Goal: Task Accomplishment & Management: Manage account settings

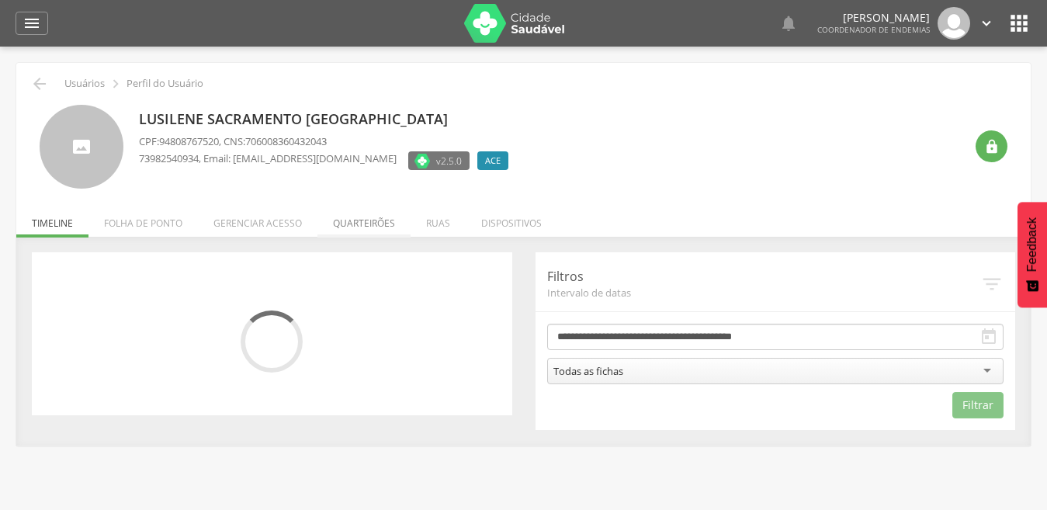
click at [361, 218] on li "Quarteirões" at bounding box center [363, 219] width 93 height 36
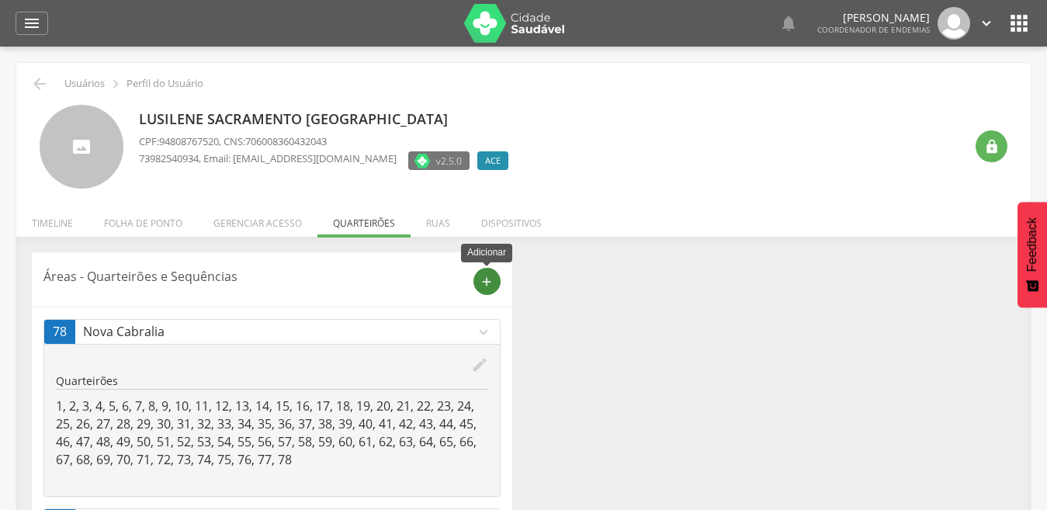
click at [486, 281] on icon "add" at bounding box center [487, 282] width 14 height 14
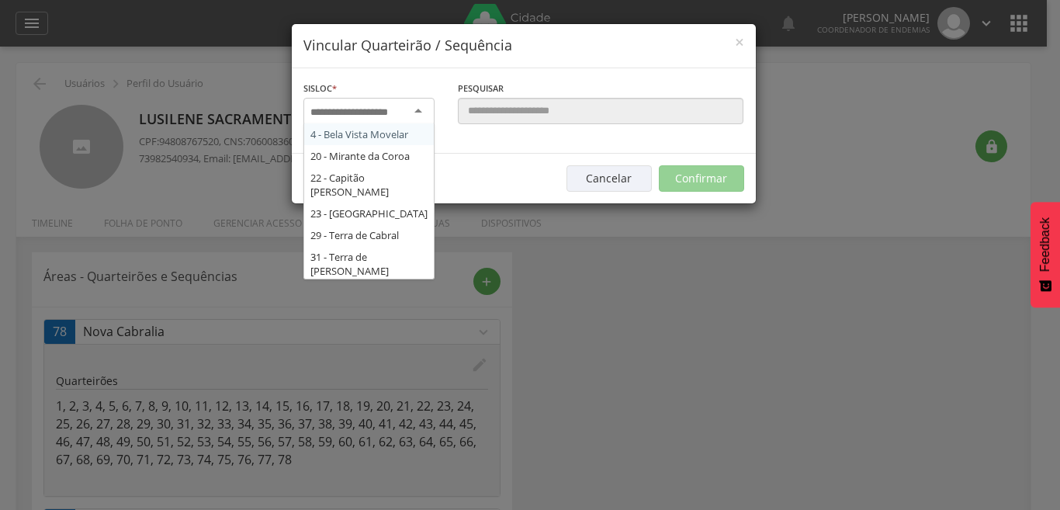
click at [397, 113] on input "select-one" at bounding box center [359, 113] width 98 height 14
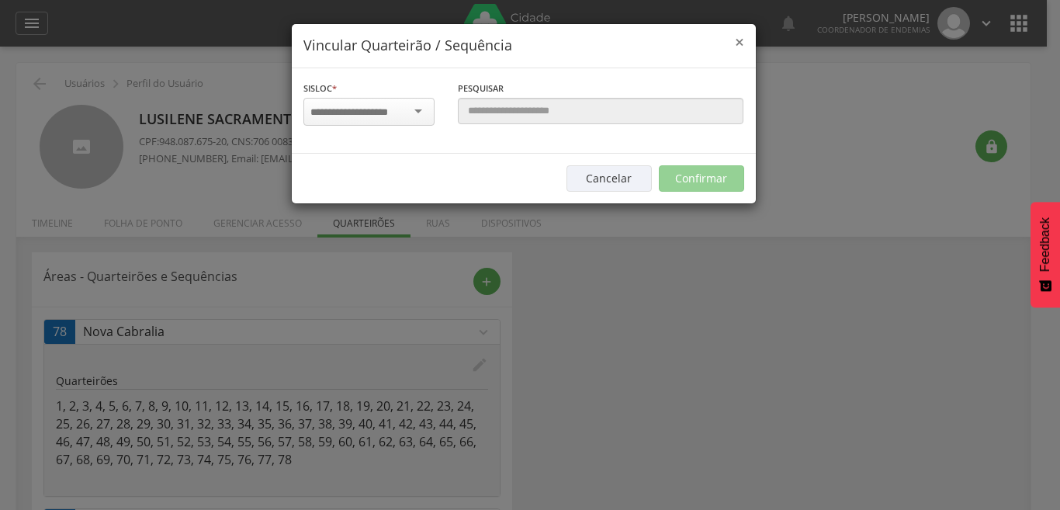
click at [740, 42] on span "×" at bounding box center [739, 42] width 9 height 22
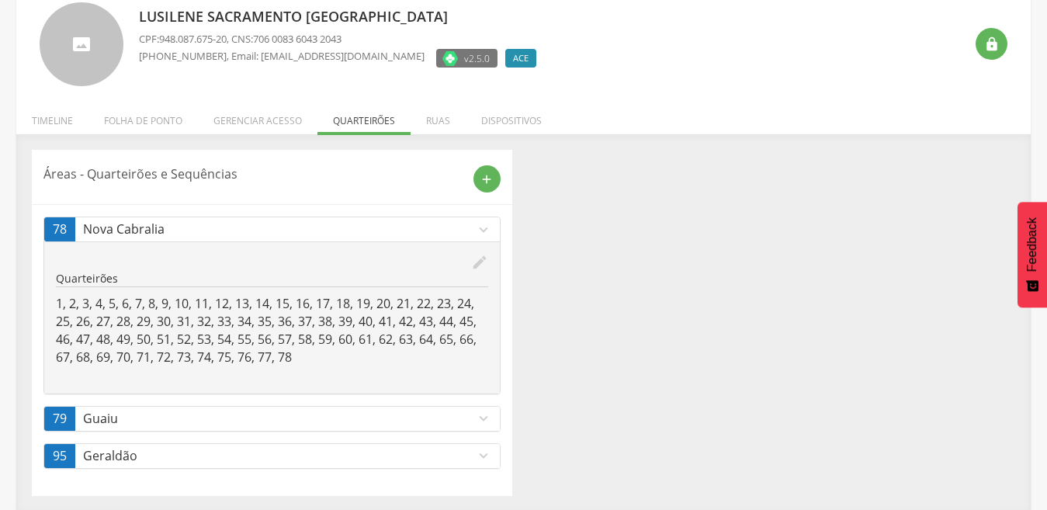
scroll to position [105, 0]
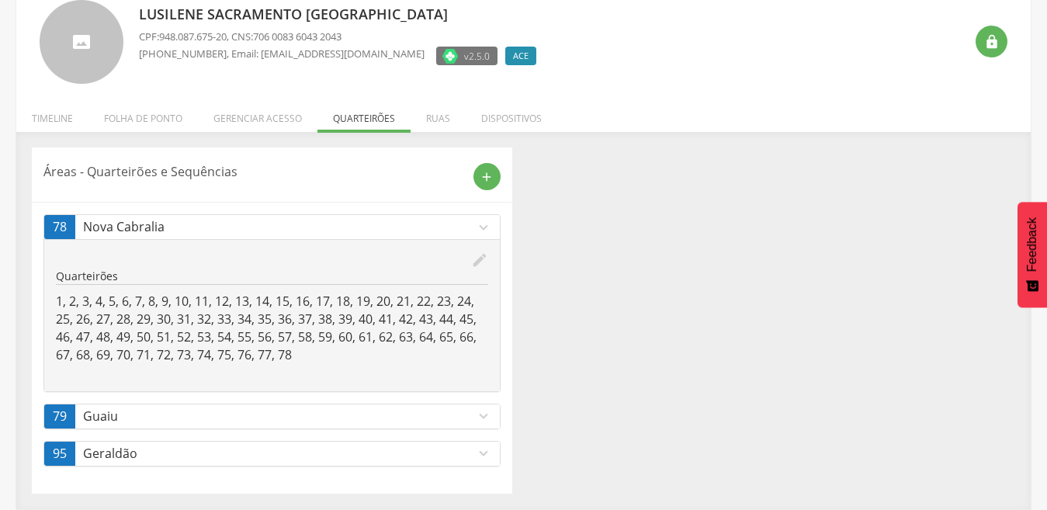
click at [482, 454] on icon "expand_more" at bounding box center [483, 453] width 17 height 17
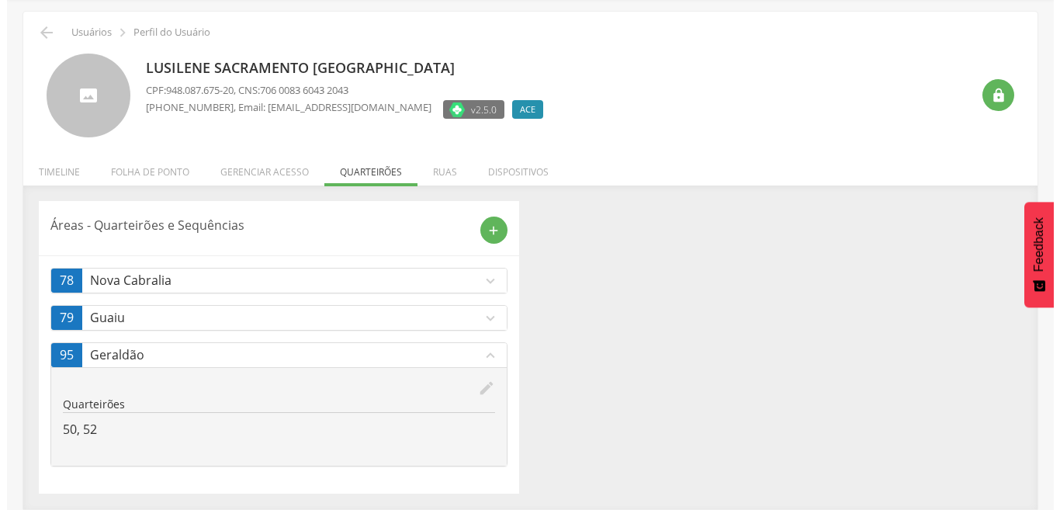
scroll to position [51, 0]
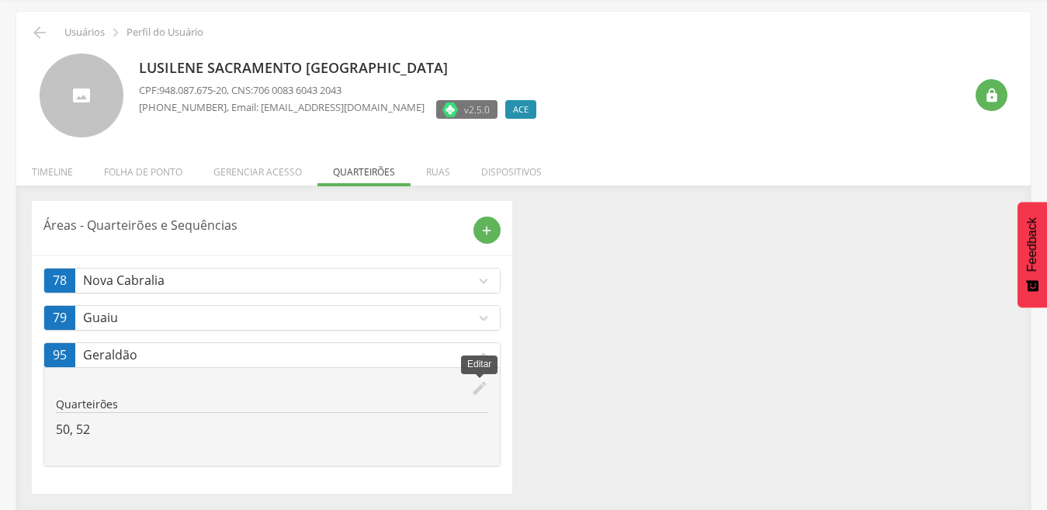
click at [475, 387] on icon "edit" at bounding box center [479, 388] width 17 height 17
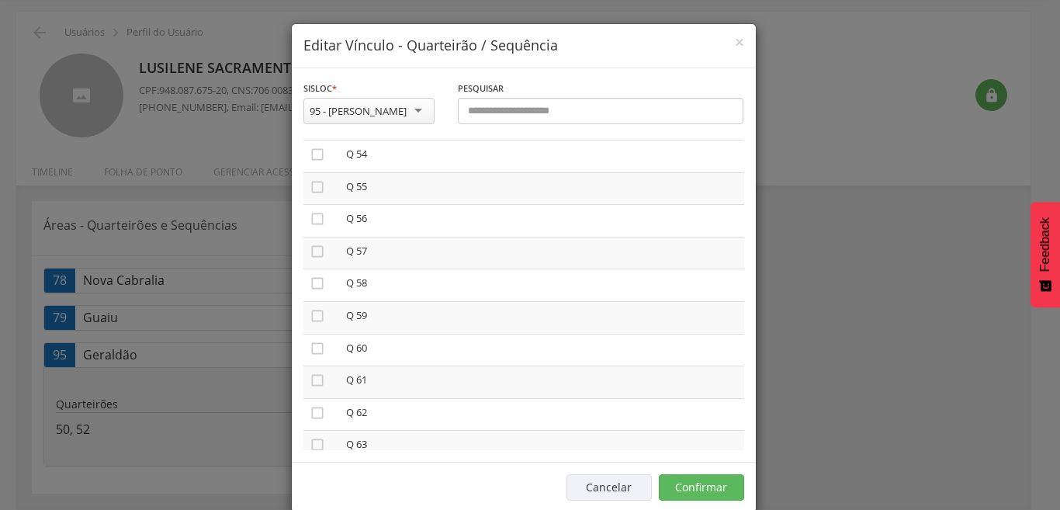
scroll to position [1467, 0]
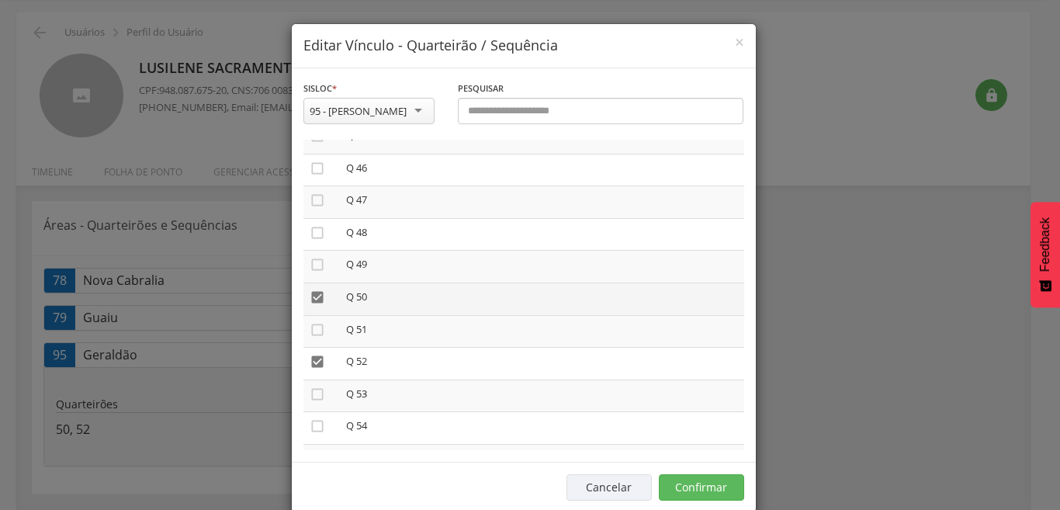
click at [314, 296] on icon "" at bounding box center [318, 297] width 16 height 16
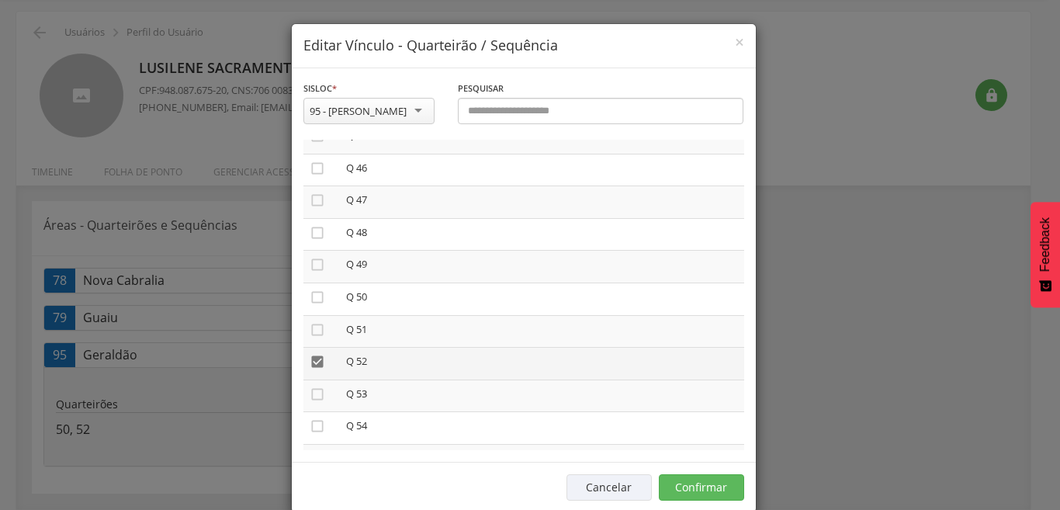
click at [310, 362] on icon "" at bounding box center [318, 362] width 16 height 16
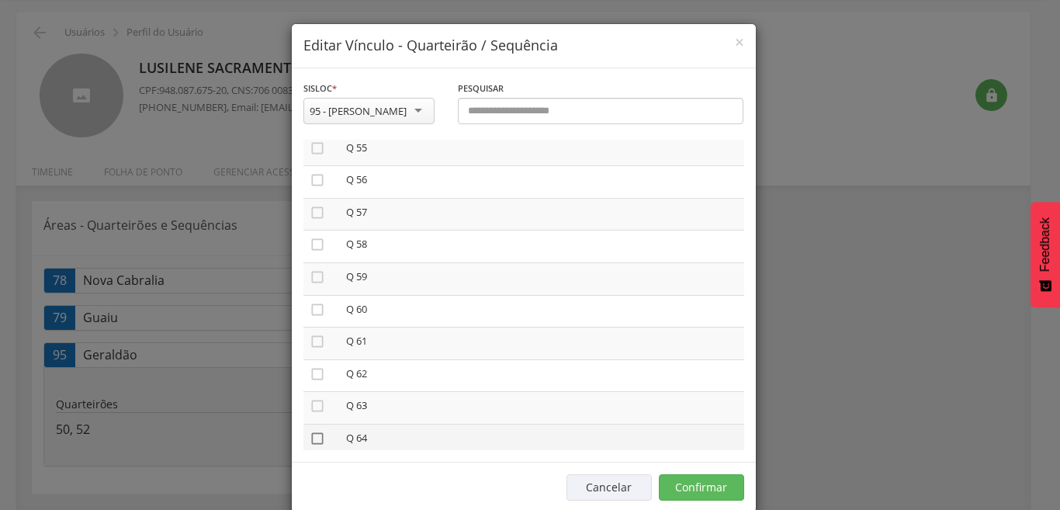
click at [313, 437] on icon "" at bounding box center [318, 439] width 16 height 16
click at [310, 346] on icon "" at bounding box center [318, 346] width 16 height 16
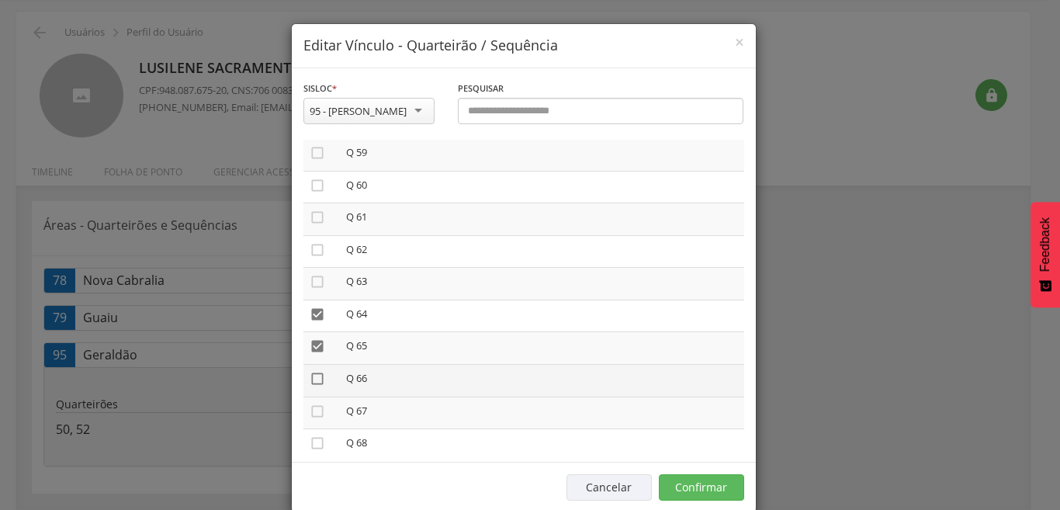
click at [313, 380] on icon "" at bounding box center [318, 379] width 16 height 16
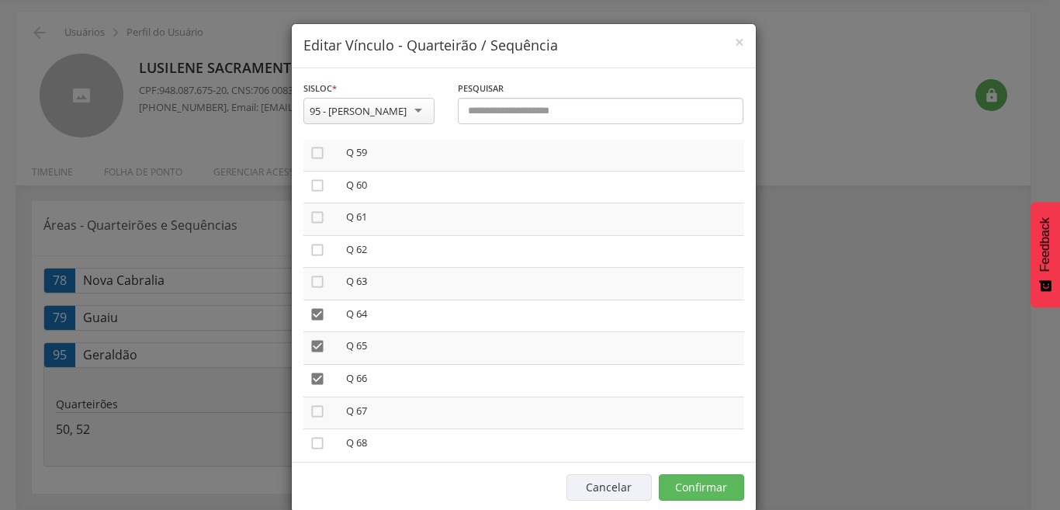
scroll to position [26, 0]
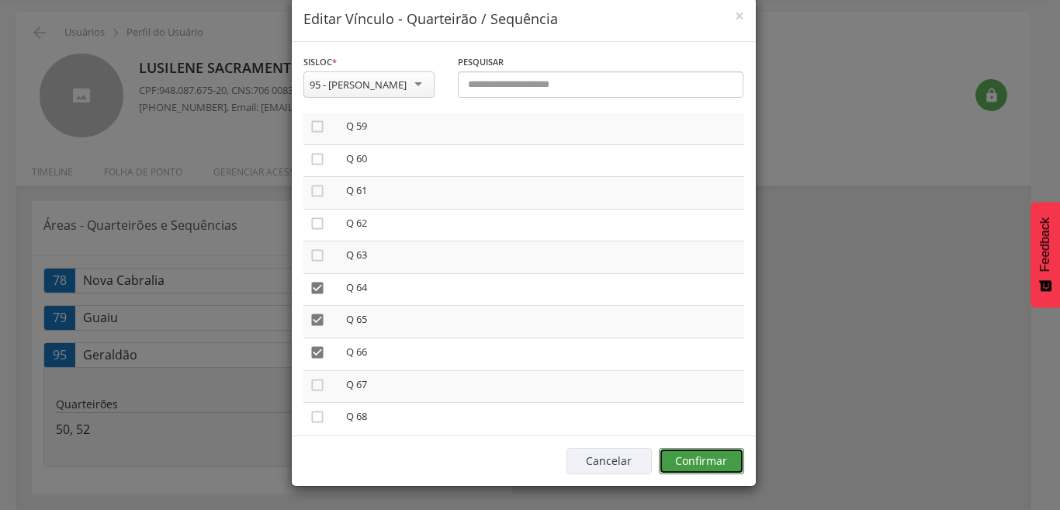
click at [693, 465] on button "Confirmar" at bounding box center [701, 461] width 85 height 26
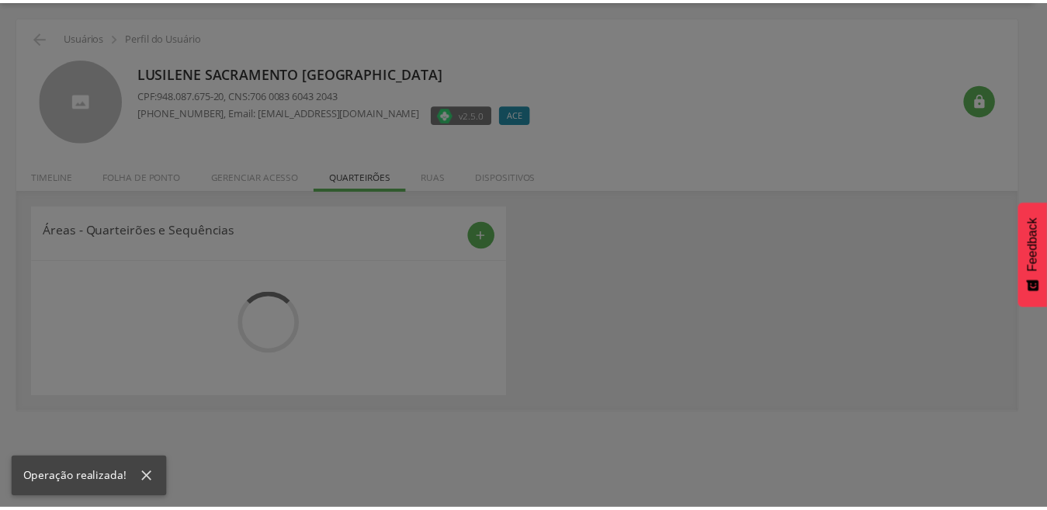
scroll to position [51, 0]
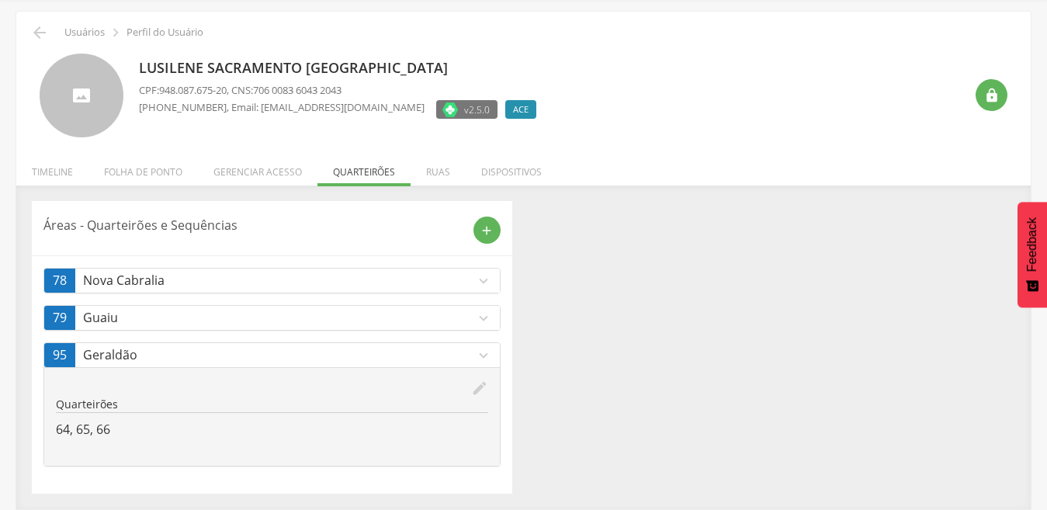
click at [482, 355] on icon "expand_more" at bounding box center [483, 355] width 17 height 17
